Goal: Contribute content

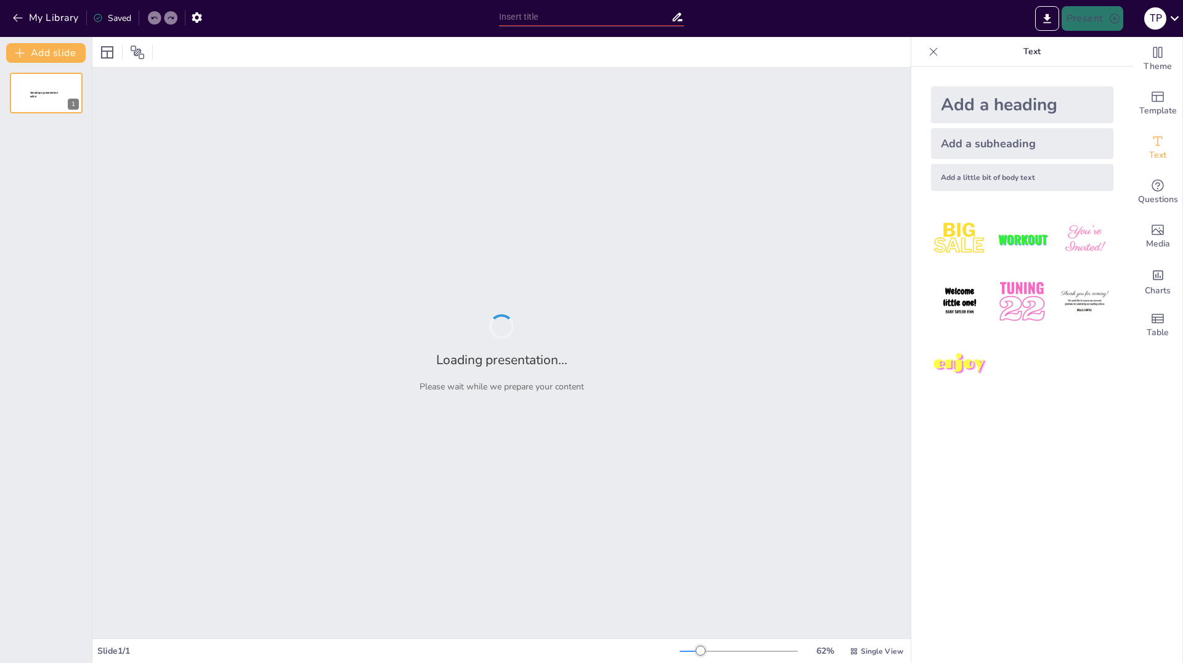
type input "Робототехника в повседневной жизни: от домашних помощников до умных систем"
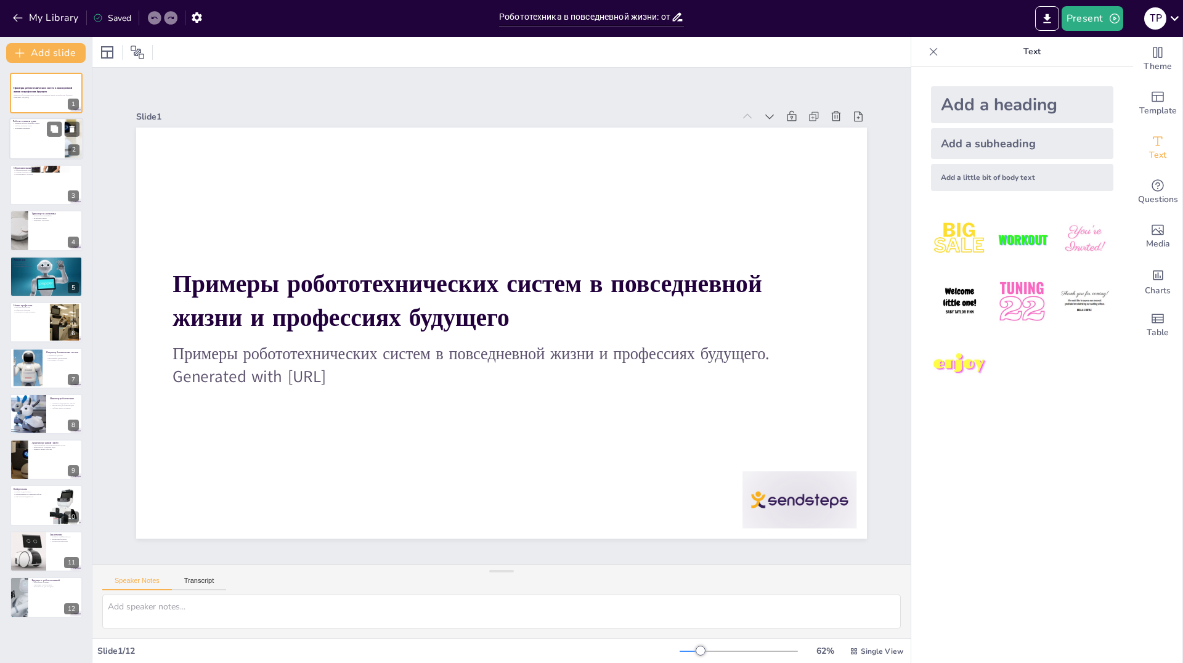
click at [51, 137] on div at bounding box center [46, 139] width 74 height 42
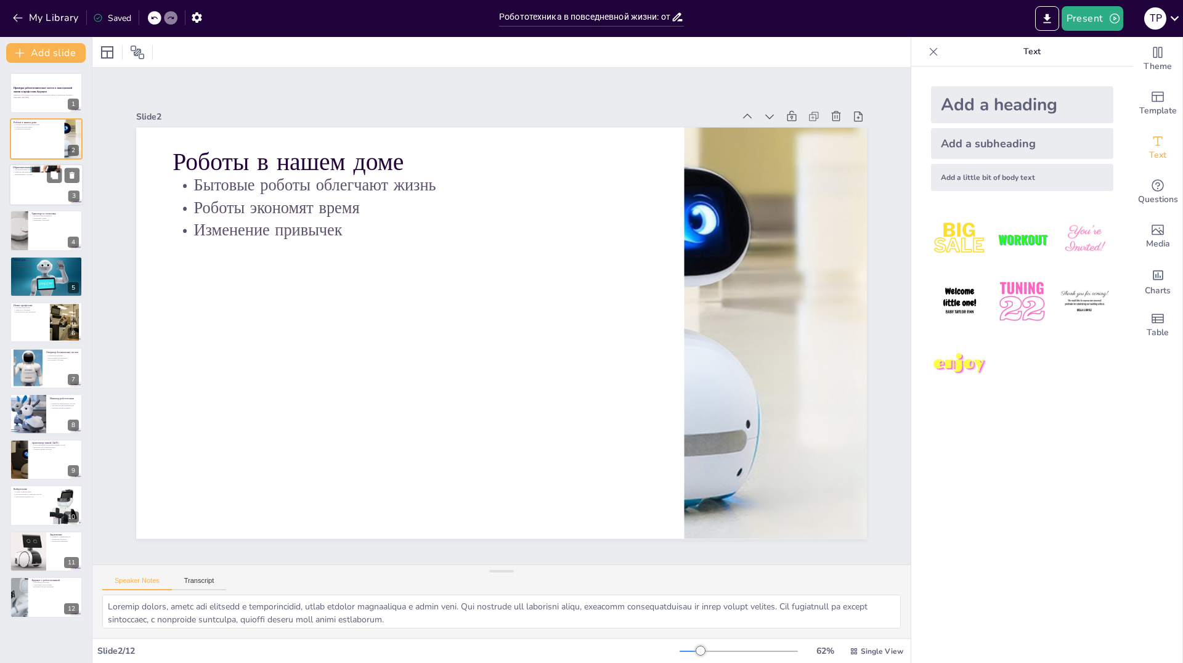
click at [45, 190] on div at bounding box center [46, 185] width 74 height 42
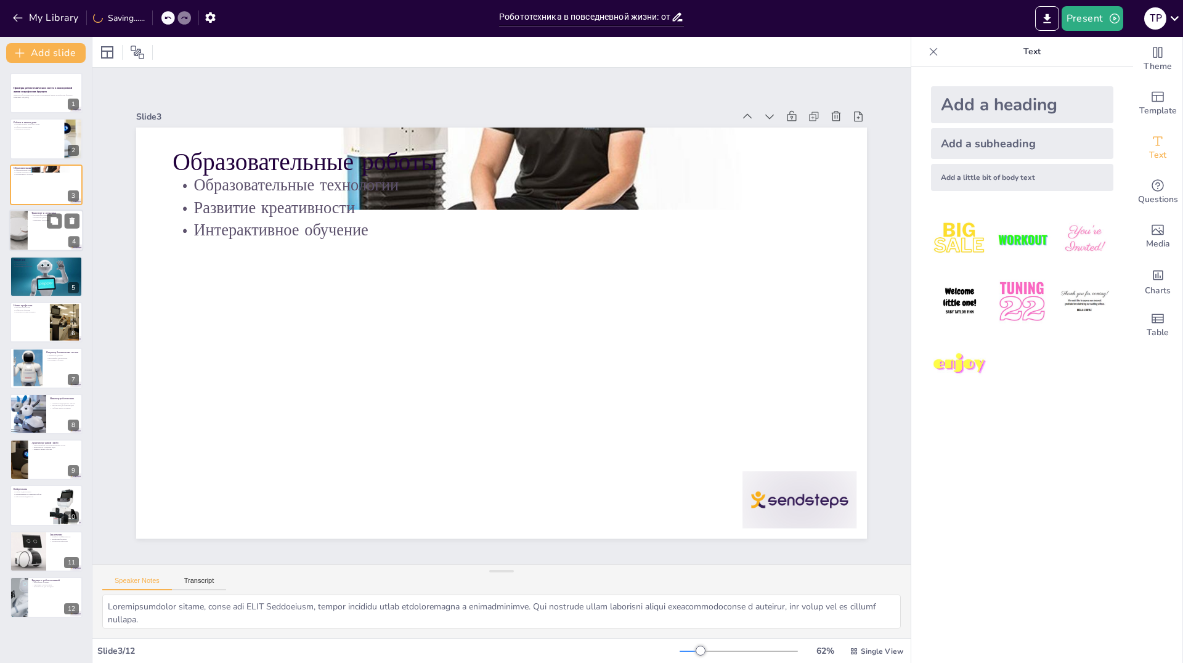
click at [33, 231] on div at bounding box center [46, 231] width 74 height 42
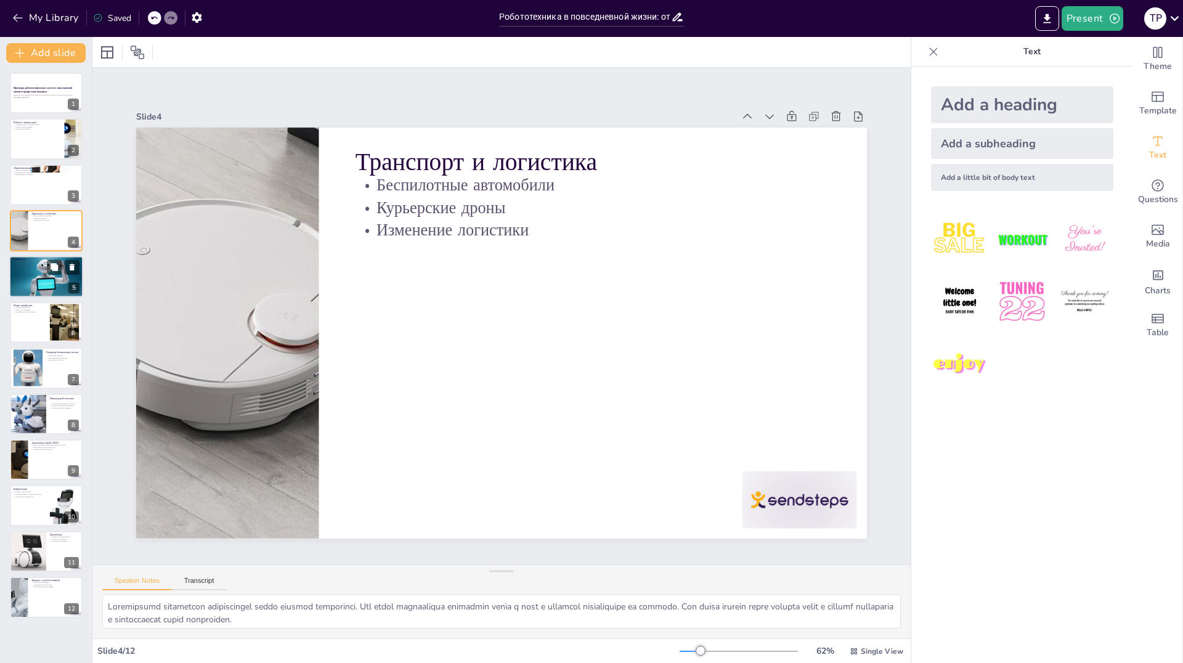
click at [23, 280] on div at bounding box center [46, 277] width 74 height 42
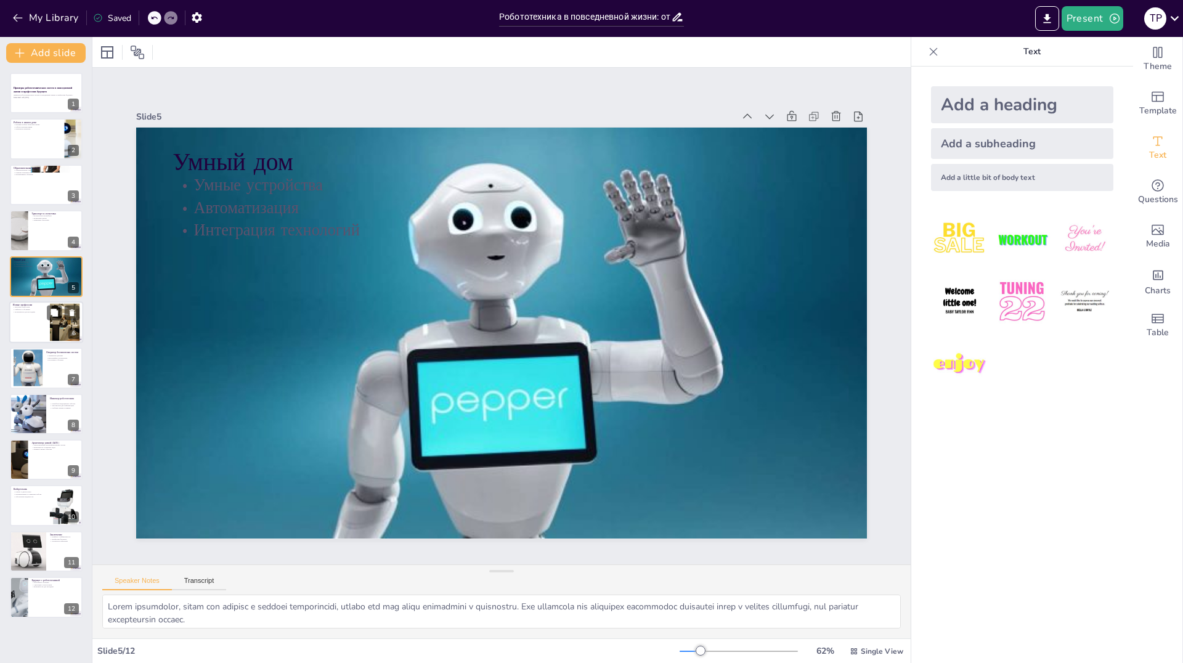
click at [38, 334] on div at bounding box center [46, 322] width 74 height 42
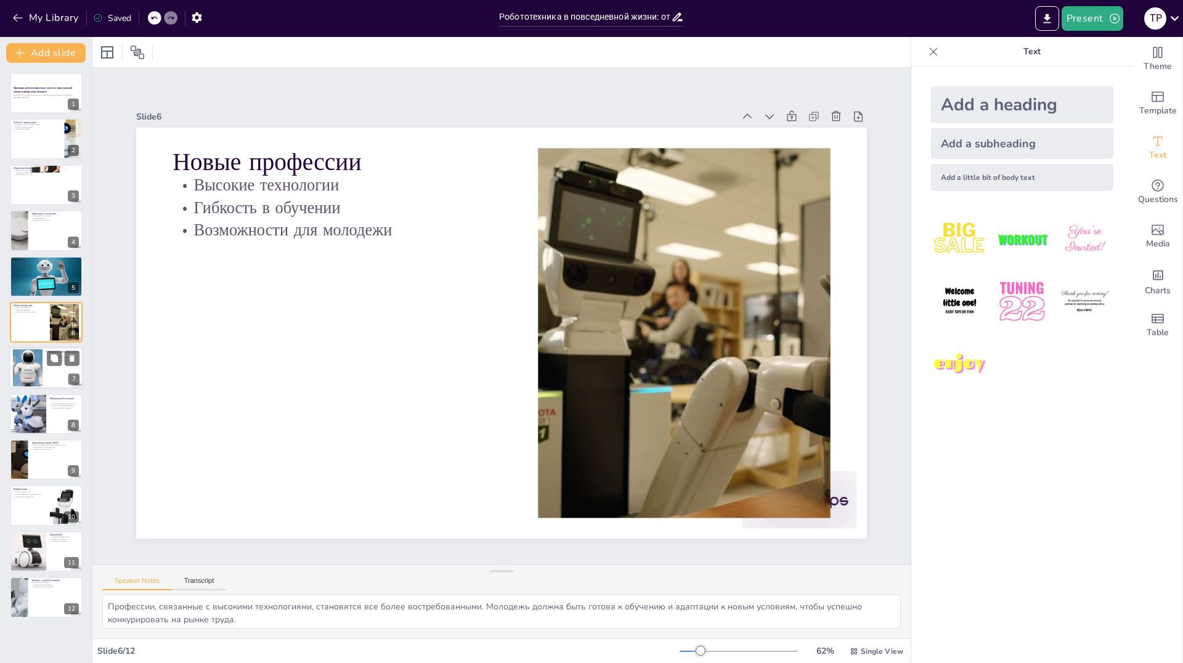
click at [37, 367] on div at bounding box center [27, 368] width 41 height 38
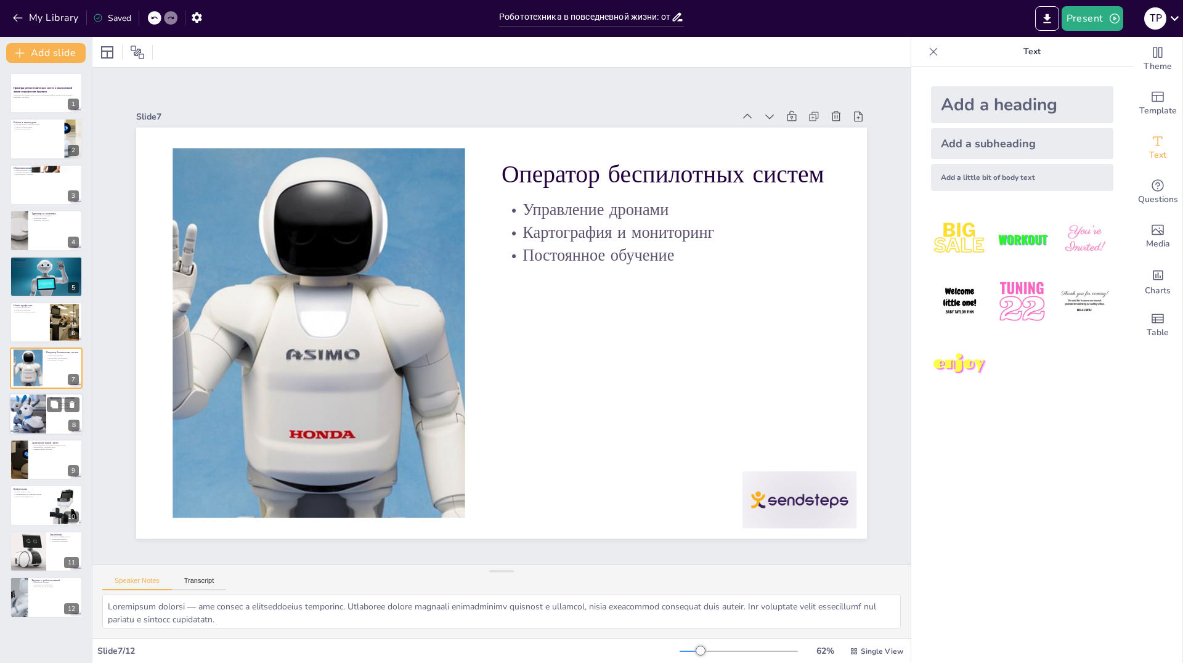
click at [40, 413] on div at bounding box center [27, 414] width 63 height 42
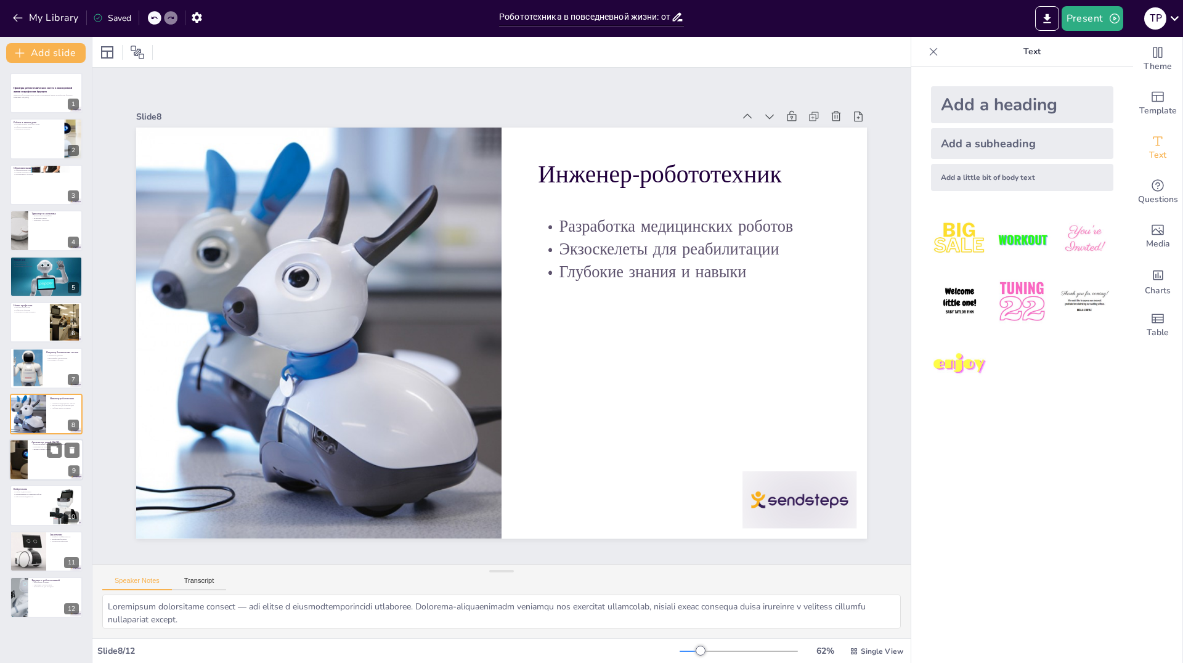
click at [32, 467] on div at bounding box center [46, 460] width 74 height 42
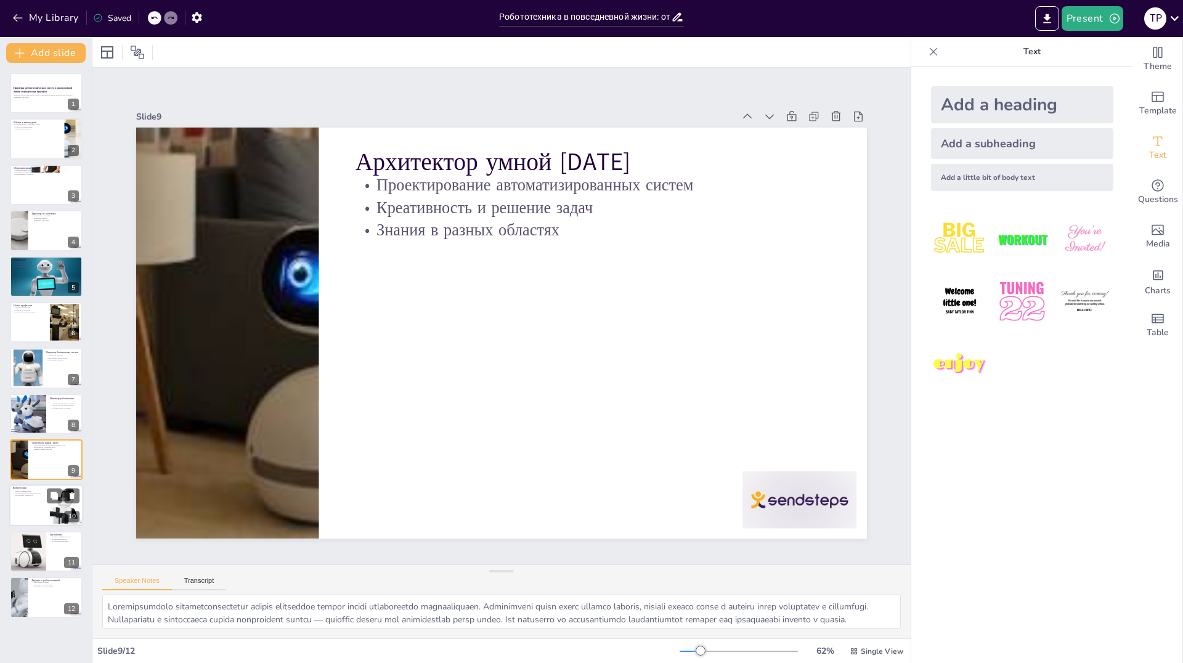
click at [31, 503] on div at bounding box center [46, 506] width 74 height 42
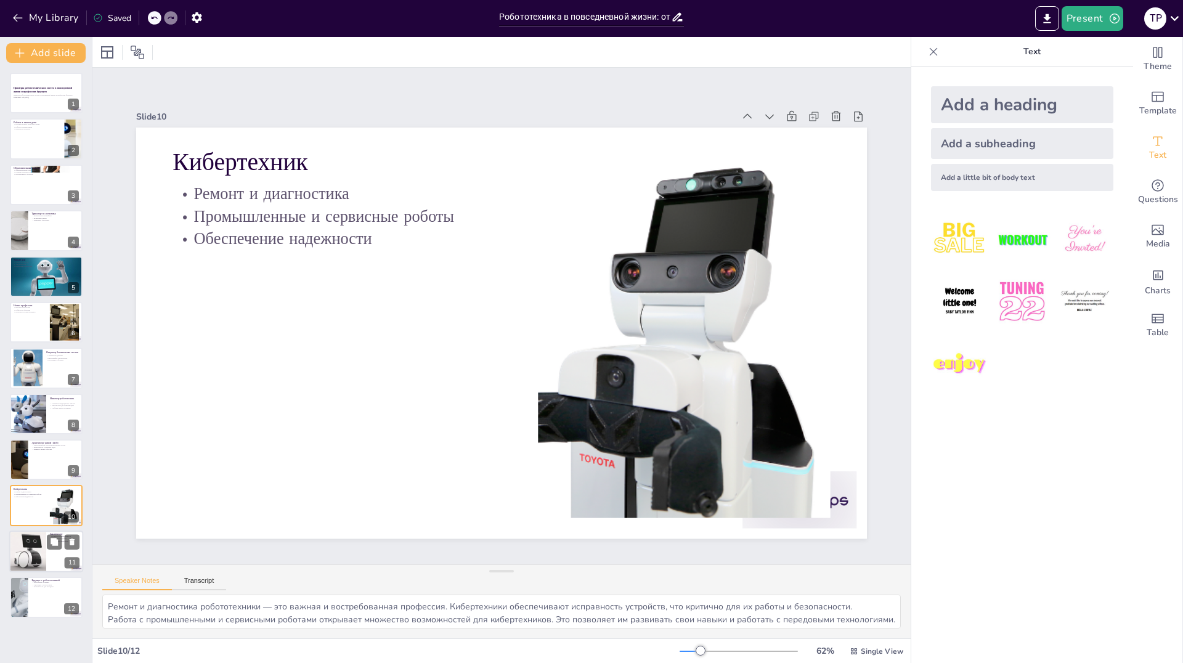
click at [32, 560] on div at bounding box center [28, 552] width 76 height 42
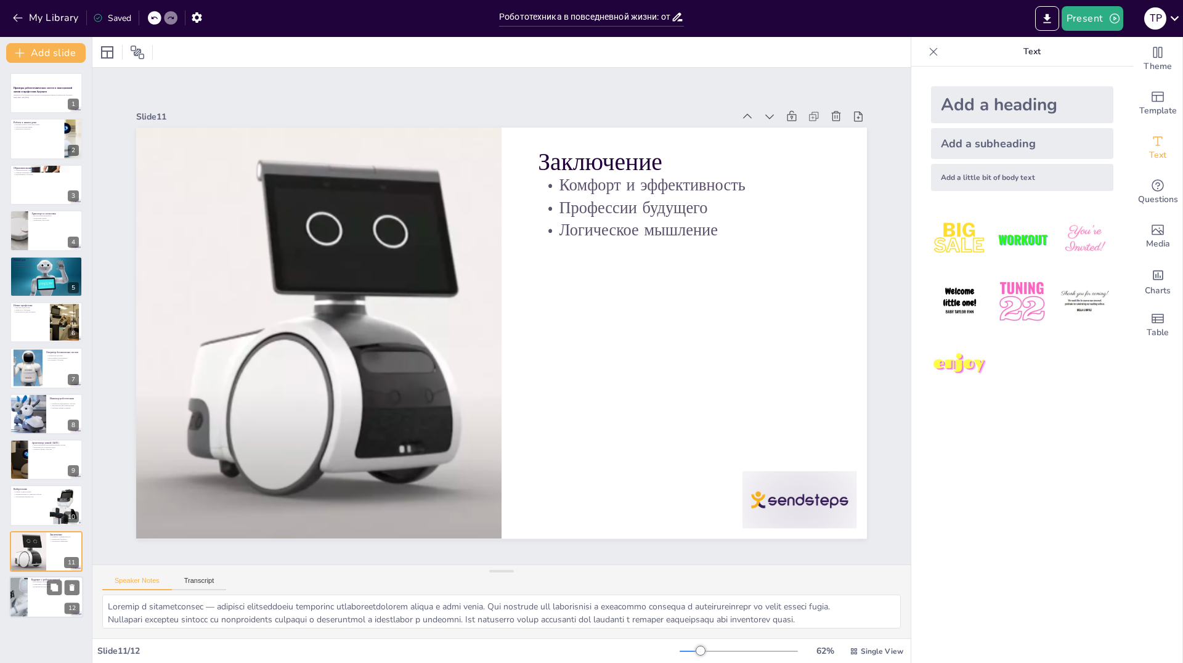
click at [37, 589] on div at bounding box center [46, 597] width 74 height 42
type textarea "Постоянное обучение и развитие навыков — ключевые аспекты для успешной карьеры …"
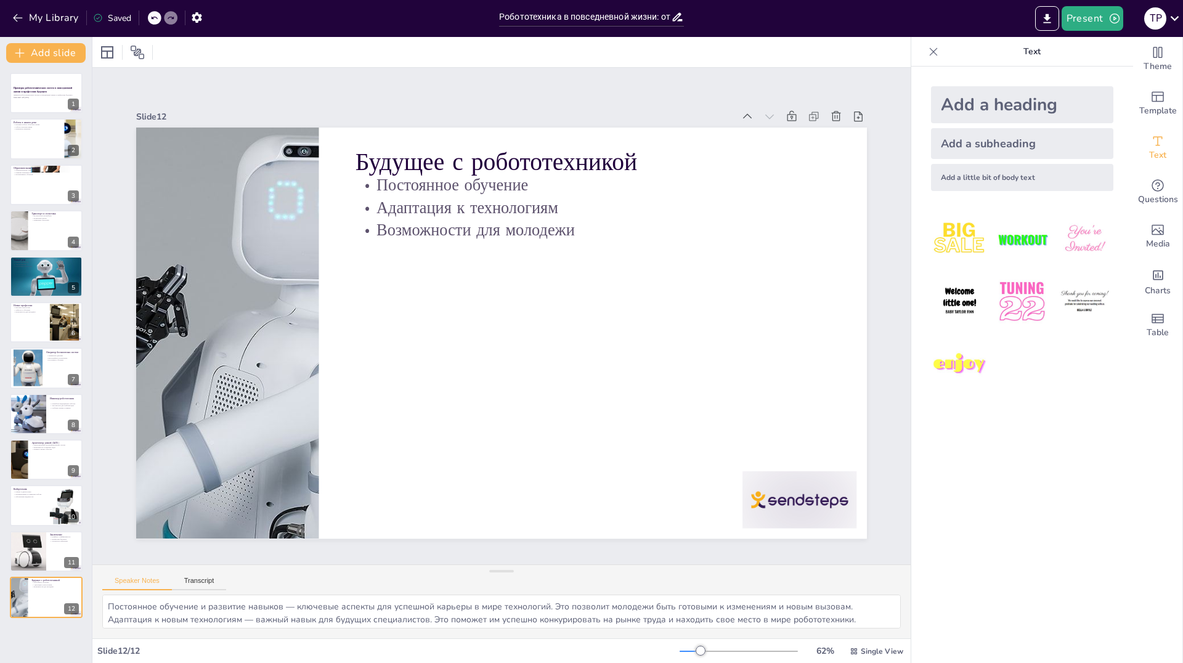
click at [932, 237] on img at bounding box center [959, 239] width 57 height 57
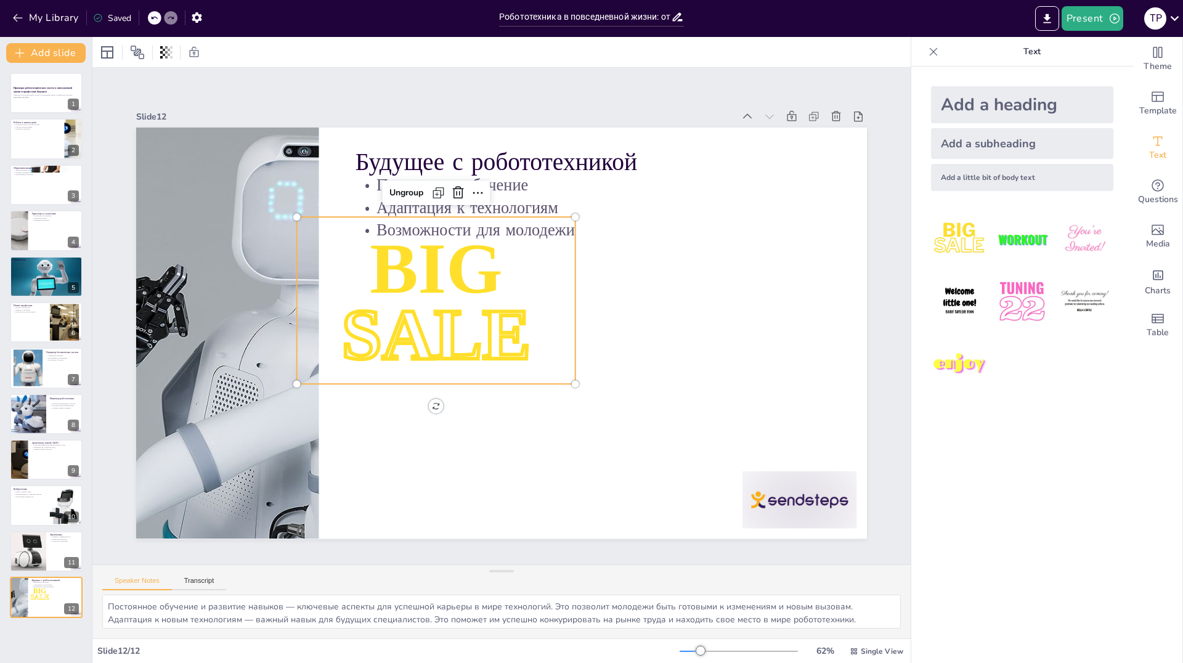
click at [995, 232] on img at bounding box center [1021, 239] width 57 height 57
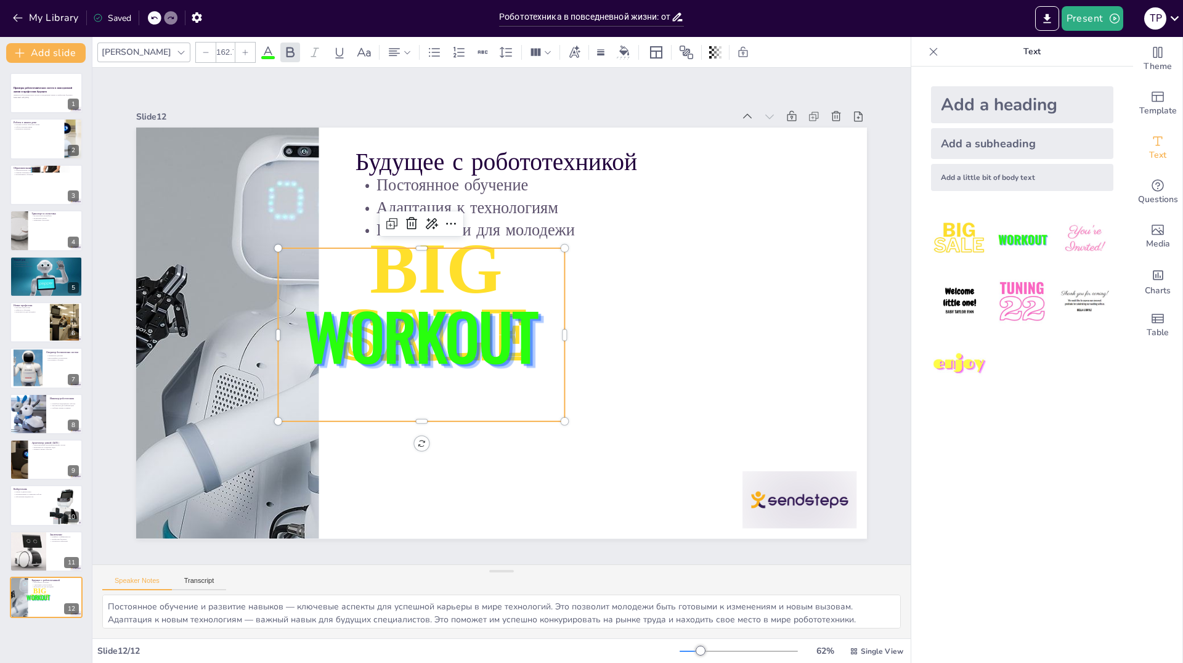
click at [1020, 291] on img at bounding box center [1021, 301] width 57 height 57
